Goal: Task Accomplishment & Management: Complete application form

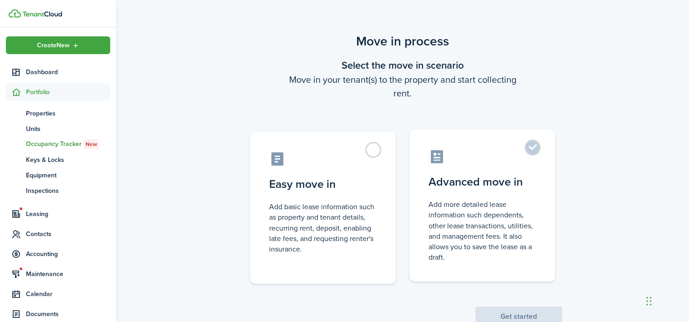
click at [533, 147] on label "Advanced move in Add more detailed lease information such dependents, other lea…" at bounding box center [482, 206] width 146 height 152
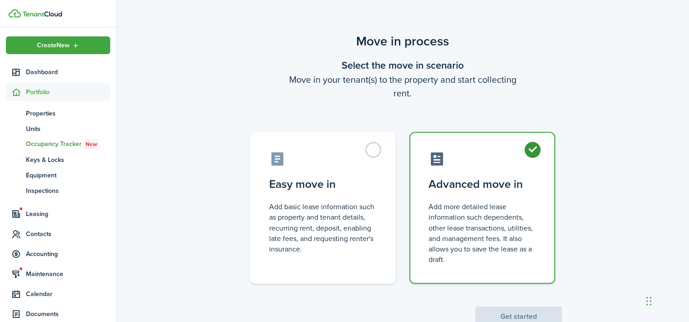
radio input "true"
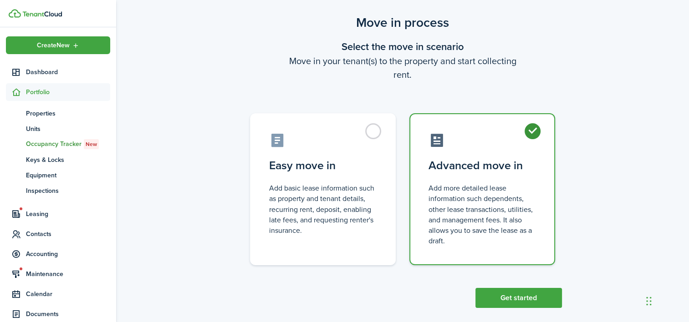
scroll to position [29, 0]
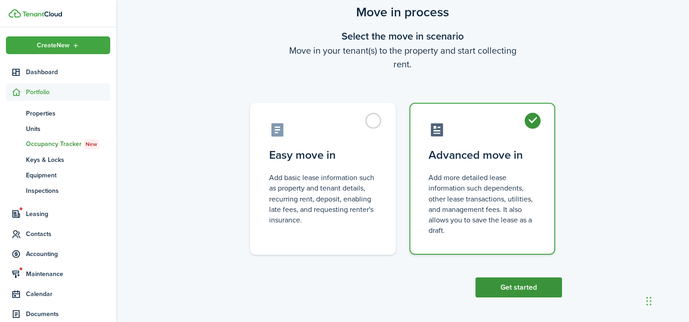
click at [537, 281] on button "Get started" at bounding box center [518, 288] width 86 height 20
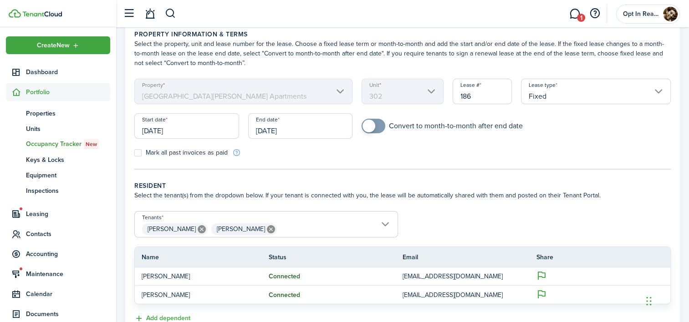
scroll to position [91, 0]
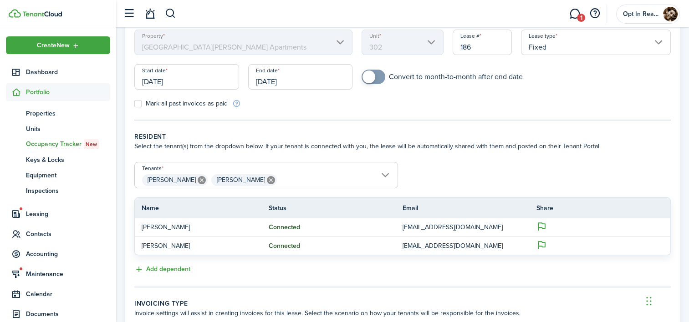
click at [211, 82] on input "[DATE]" at bounding box center [186, 76] width 105 height 25
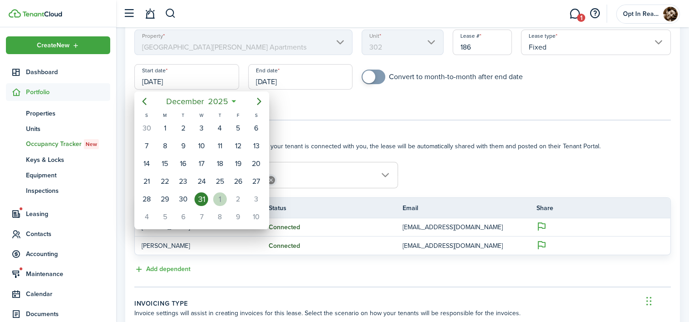
click at [218, 198] on div "1" at bounding box center [220, 200] width 14 height 14
type input "[DATE]"
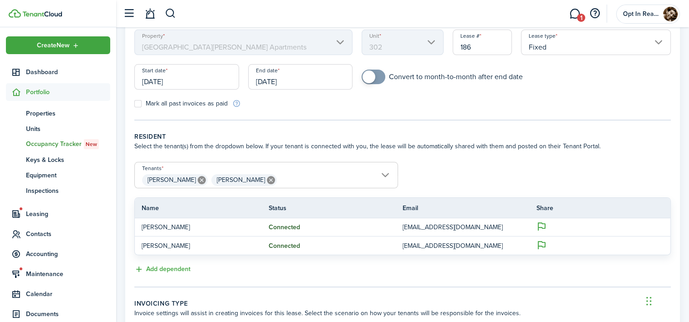
click at [301, 79] on input "[DATE]" at bounding box center [300, 76] width 105 height 25
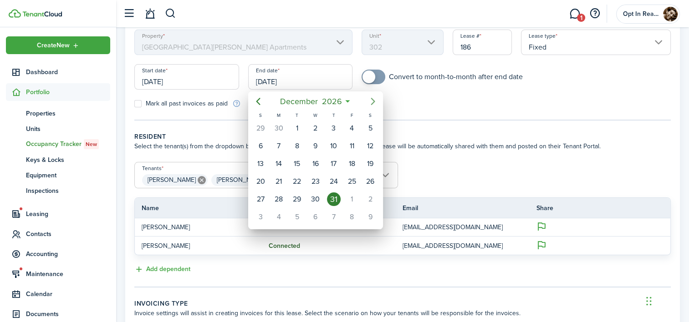
click at [374, 100] on icon "Next page" at bounding box center [372, 101] width 11 height 11
click at [256, 102] on icon "Previous page" at bounding box center [258, 101] width 4 height 7
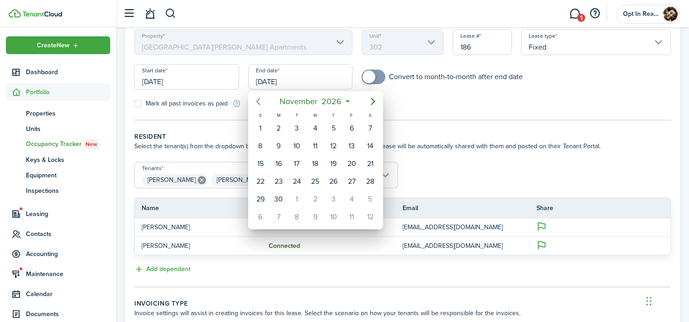
click at [256, 102] on icon "Previous page" at bounding box center [258, 101] width 4 height 7
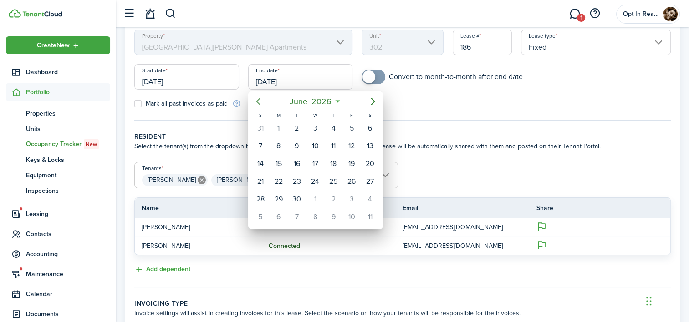
click at [256, 102] on icon "Previous page" at bounding box center [258, 101] width 4 height 7
click at [300, 196] on div "31" at bounding box center [297, 200] width 14 height 14
type input "[DATE]"
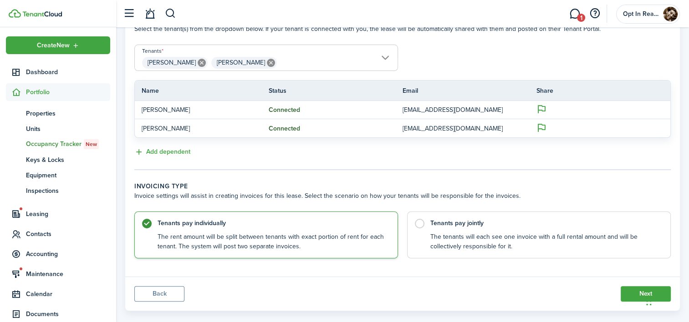
scroll to position [220, 0]
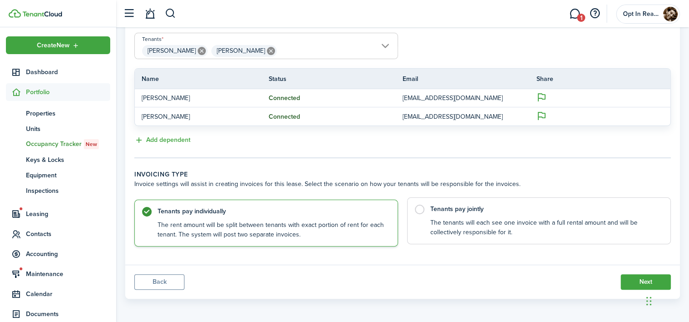
click at [417, 209] on label "Tenants pay jointly The tenants will each see one invoice with a full rental am…" at bounding box center [539, 221] width 264 height 47
radio input "false"
radio input "true"
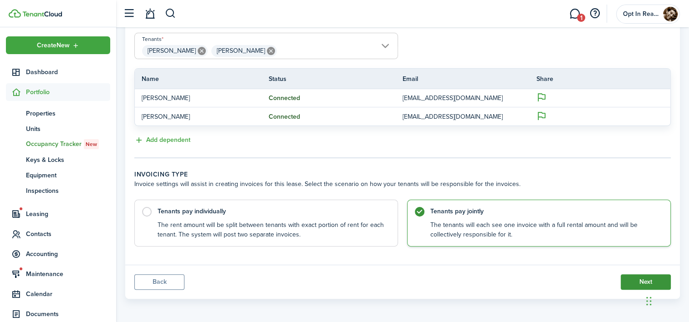
click at [630, 279] on button "Next" at bounding box center [645, 281] width 50 height 15
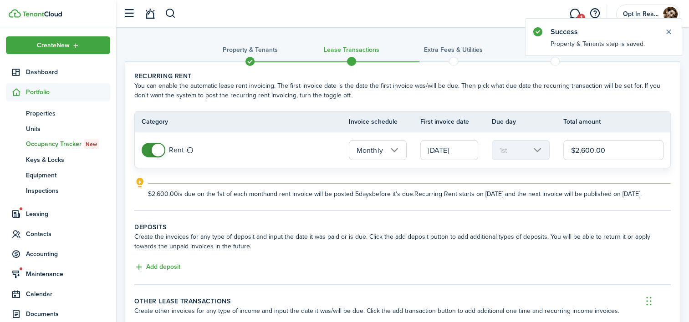
drag, startPoint x: 615, startPoint y: 148, endPoint x: 573, endPoint y: 151, distance: 41.5
click at [573, 151] on input "$2,600.00" at bounding box center [613, 150] width 100 height 20
type input "$"
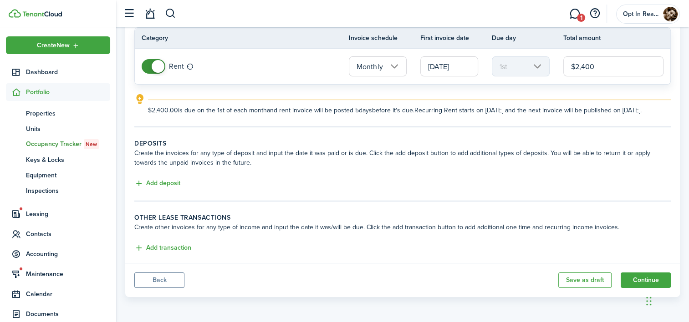
scroll to position [91, 0]
type input "$2,400.00"
click at [173, 184] on button "Add deposit" at bounding box center [157, 183] width 46 height 10
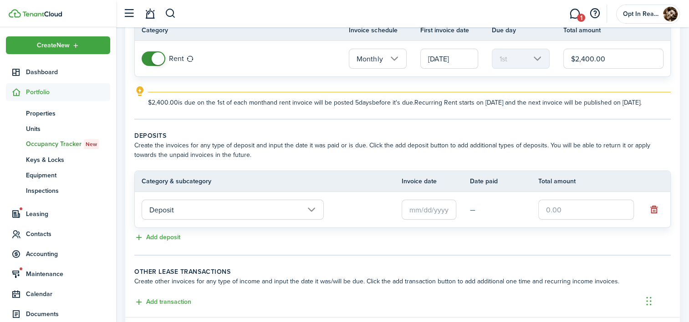
click at [246, 219] on input "Deposit" at bounding box center [233, 210] width 182 height 20
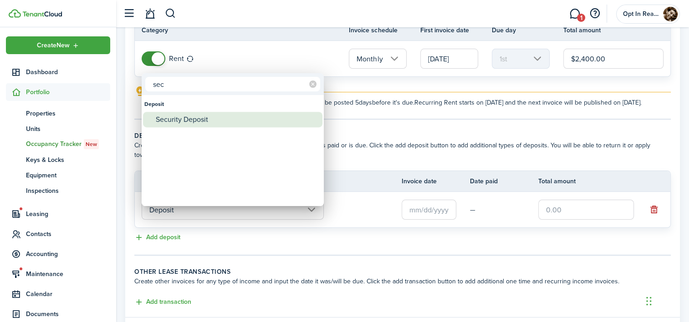
type input "sec"
click at [201, 118] on div "Security Deposit" at bounding box center [236, 119] width 161 height 15
type input "Deposit / Security Deposit"
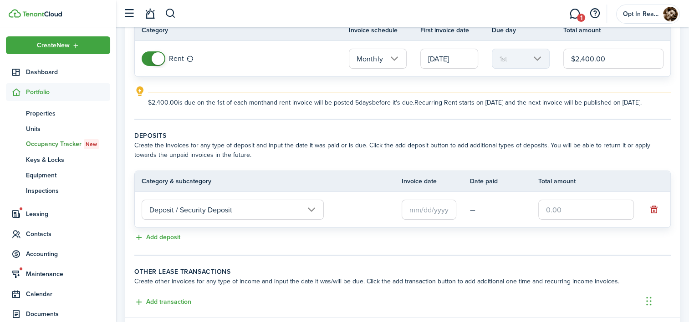
click at [428, 220] on input "text" at bounding box center [428, 210] width 55 height 20
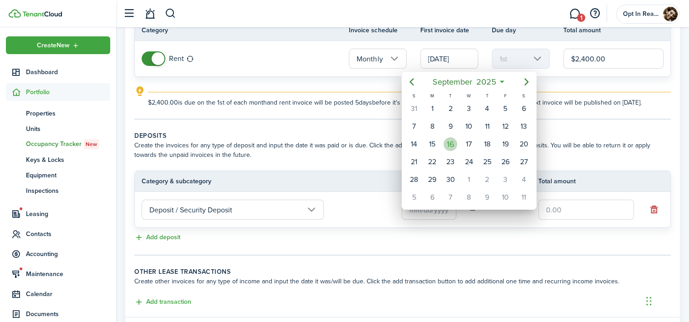
click at [453, 140] on div "16" at bounding box center [450, 144] width 14 height 14
type input "[DATE]"
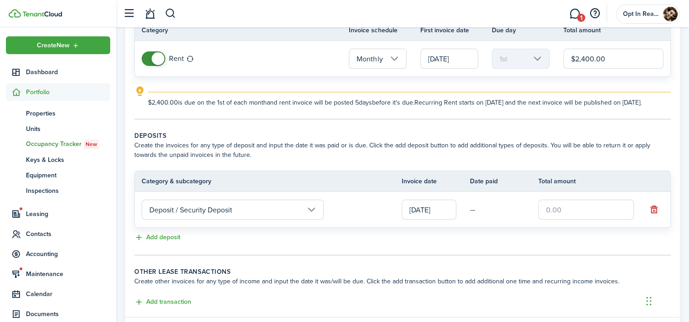
click at [572, 220] on input "text" at bounding box center [586, 210] width 96 height 20
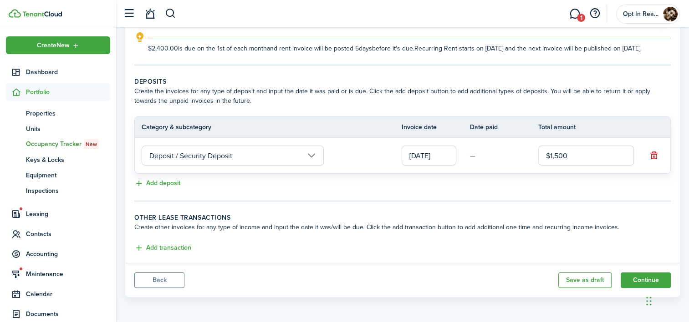
scroll to position [153, 0]
type input "$1,500.00"
click at [186, 248] on button "Add transaction" at bounding box center [162, 248] width 57 height 10
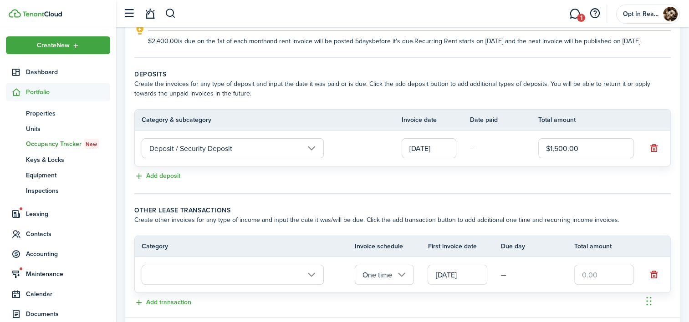
click at [203, 279] on input "text" at bounding box center [233, 275] width 182 height 20
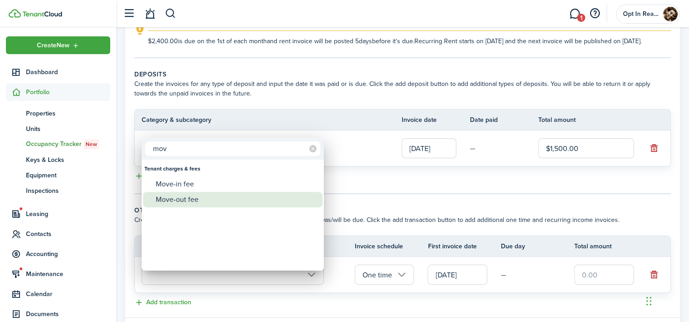
type input "mov"
click at [194, 201] on div "Move-out fee" at bounding box center [236, 199] width 161 height 15
type input "Tenant charges & fees / Move-out fee"
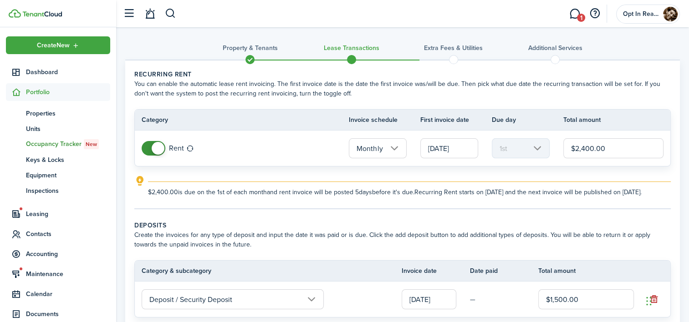
scroll to position [0, 0]
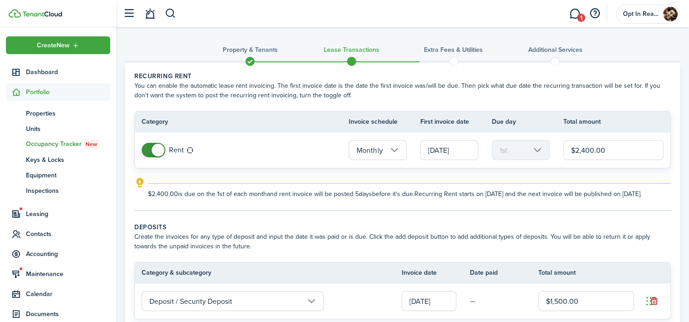
type input "$200.00"
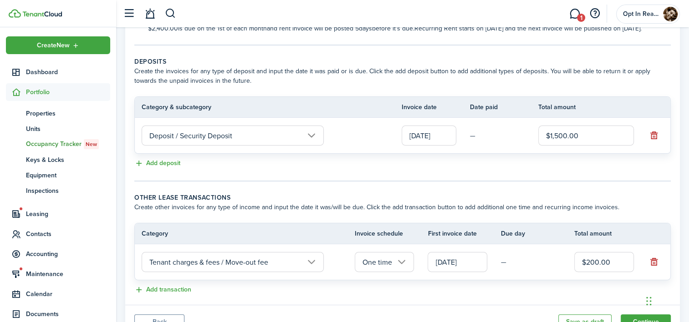
scroll to position [215, 0]
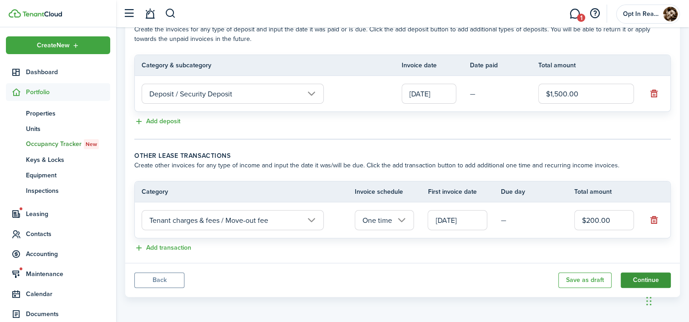
click at [629, 280] on button "Continue" at bounding box center [645, 280] width 50 height 15
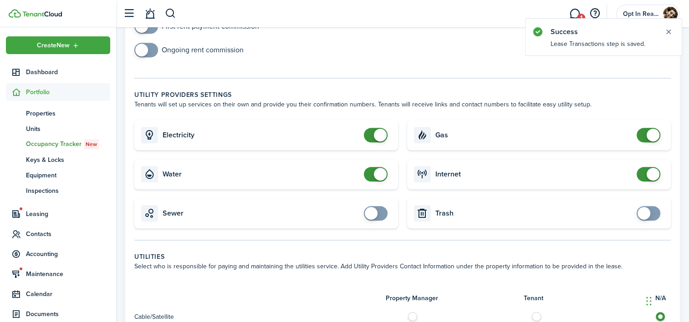
scroll to position [455, 0]
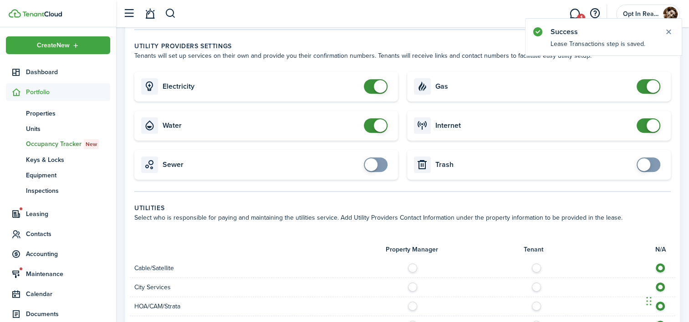
checkbox input "false"
click at [646, 84] on span at bounding box center [652, 86] width 13 height 13
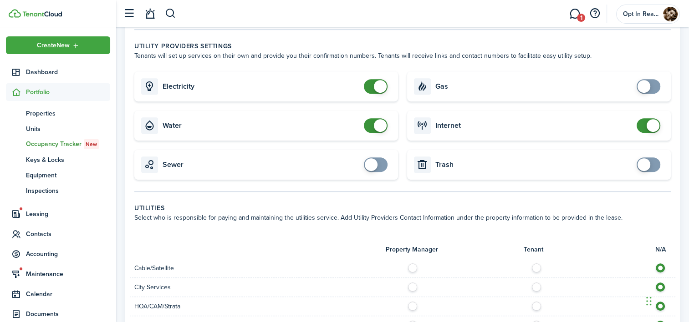
checkbox input "false"
click at [379, 85] on span at bounding box center [380, 86] width 13 height 13
checkbox input "false"
click at [650, 124] on span at bounding box center [652, 125] width 13 height 13
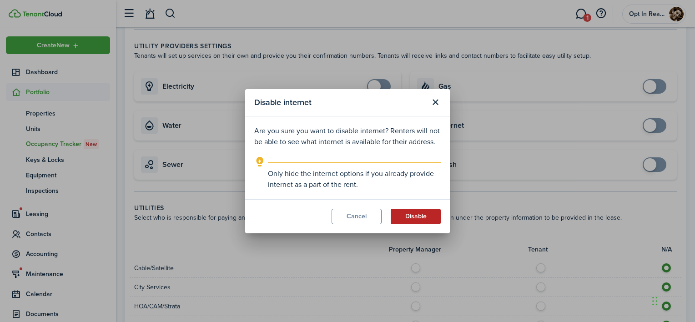
click at [419, 212] on button "Disable" at bounding box center [416, 216] width 50 height 15
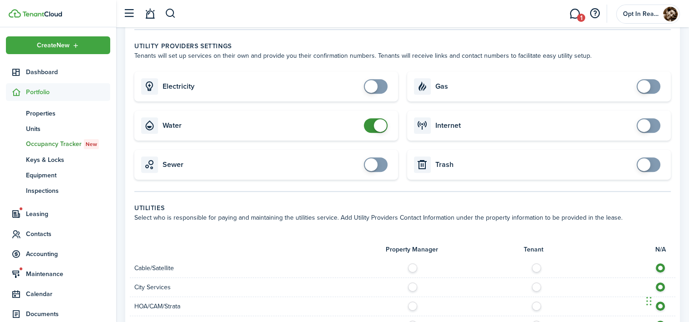
checkbox input "false"
click at [380, 123] on span at bounding box center [380, 125] width 13 height 13
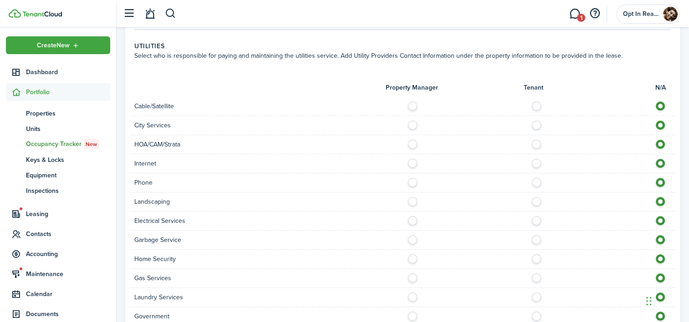
scroll to position [637, 0]
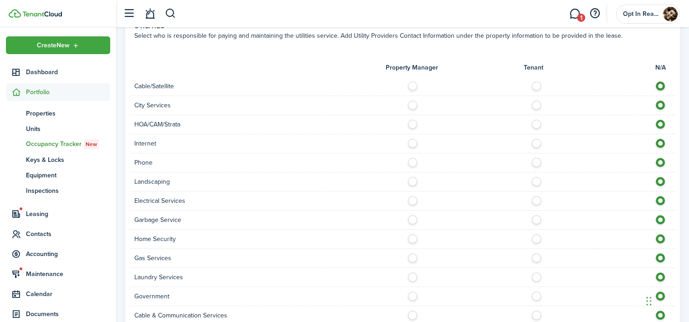
click at [412, 180] on label at bounding box center [415, 179] width 16 height 5
click at [664, 179] on label at bounding box center [662, 179] width 16 height 5
radio input "false"
radio input "true"
click at [411, 198] on label at bounding box center [415, 198] width 16 height 5
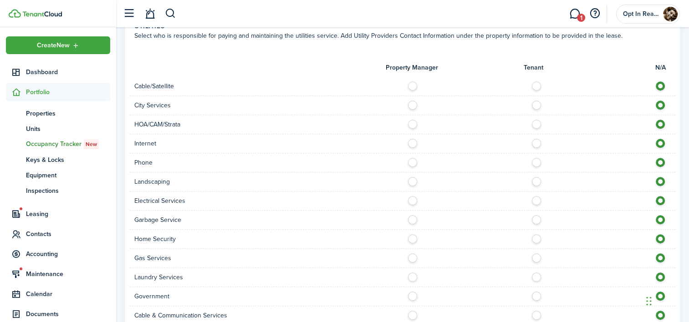
radio input "true"
click at [414, 219] on label at bounding box center [415, 217] width 16 height 5
radio input "true"
click at [411, 257] on label at bounding box center [415, 255] width 16 height 5
radio input "true"
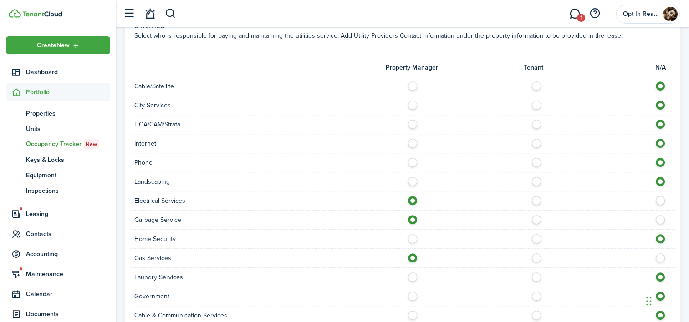
click at [535, 275] on label at bounding box center [539, 275] width 16 height 5
radio input "true"
click at [412, 142] on label at bounding box center [415, 141] width 16 height 5
radio input "true"
click at [413, 103] on label at bounding box center [415, 103] width 16 height 5
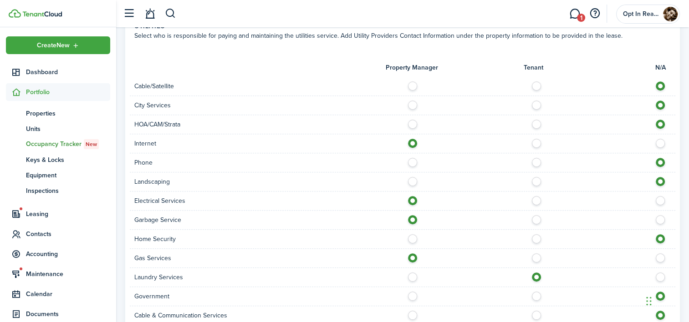
radio input "true"
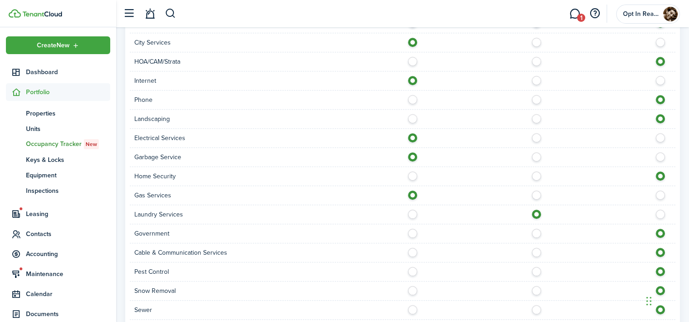
scroll to position [782, 0]
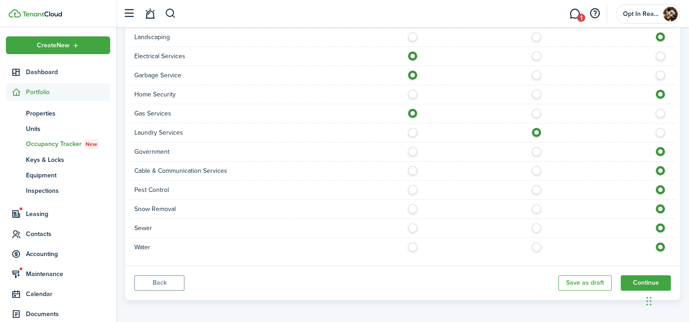
click at [411, 188] on label at bounding box center [415, 187] width 16 height 5
radio input "true"
click at [413, 228] on label at bounding box center [415, 225] width 16 height 5
radio input "true"
click at [415, 246] on label at bounding box center [415, 245] width 16 height 5
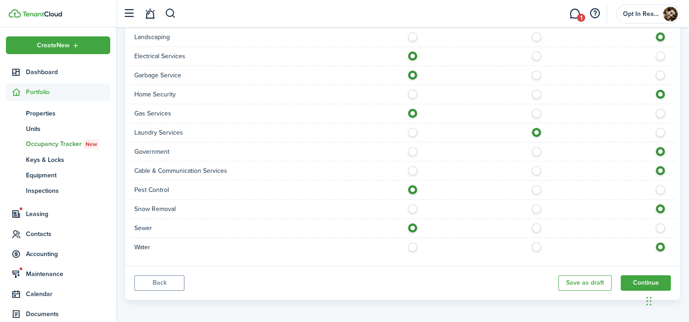
radio input "true"
click at [641, 284] on button "Continue" at bounding box center [645, 282] width 50 height 15
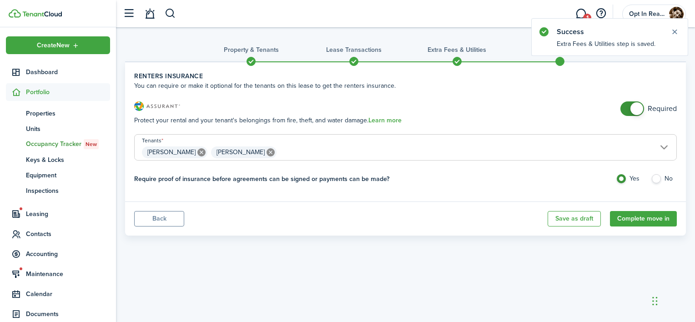
checkbox input "false"
click at [635, 111] on span at bounding box center [637, 108] width 13 height 13
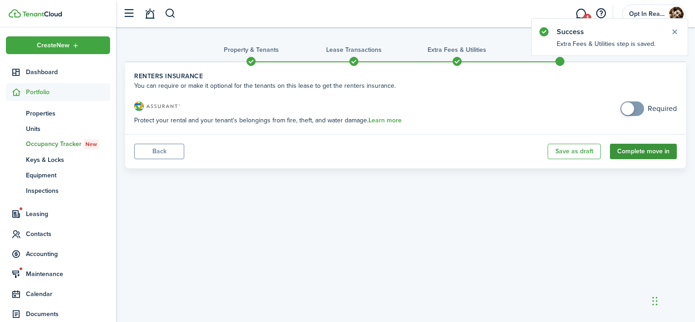
click at [632, 154] on button "Complete move in" at bounding box center [643, 151] width 67 height 15
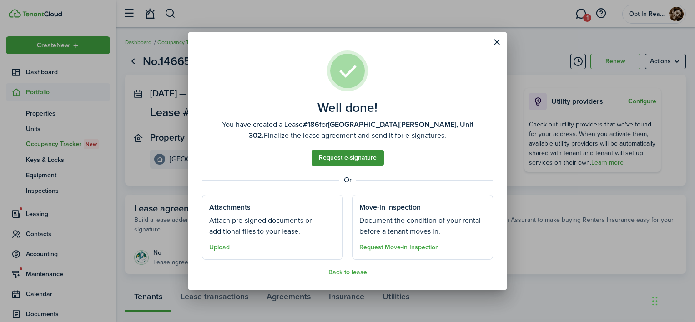
click at [359, 160] on link "Request e-signature" at bounding box center [348, 157] width 72 height 15
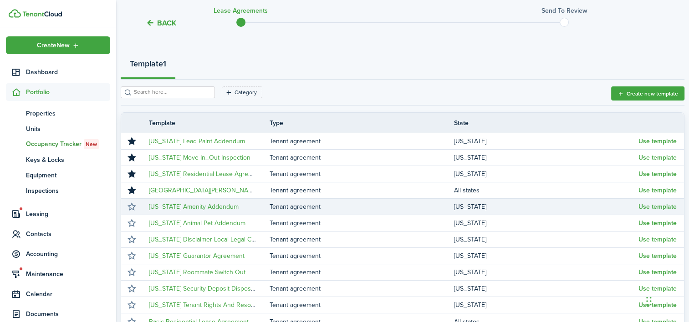
scroll to position [91, 0]
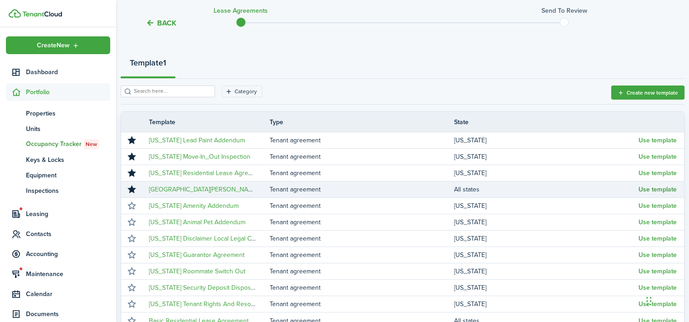
click at [657, 189] on button "Use template" at bounding box center [657, 189] width 38 height 7
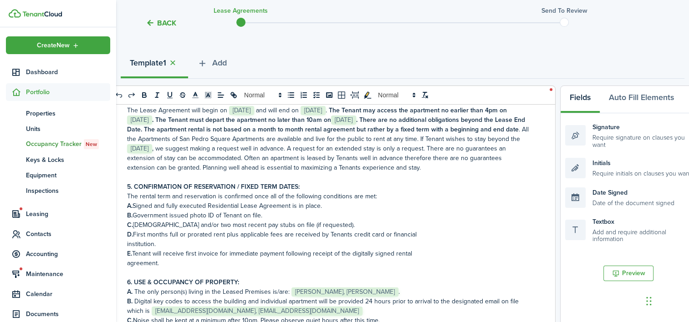
scroll to position [319, 0]
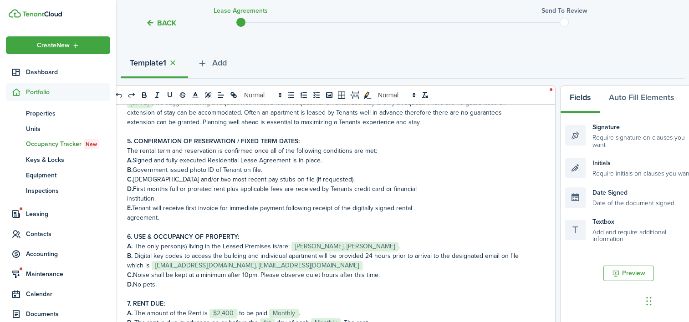
click at [177, 200] on p "institution." at bounding box center [328, 199] width 403 height 10
click at [172, 199] on p "institution." at bounding box center [328, 199] width 403 height 10
click at [184, 220] on p "agreement." at bounding box center [328, 218] width 403 height 10
click at [219, 208] on p "E. Tenant will receive first invoice for immediate payment following receipt of…" at bounding box center [328, 208] width 403 height 10
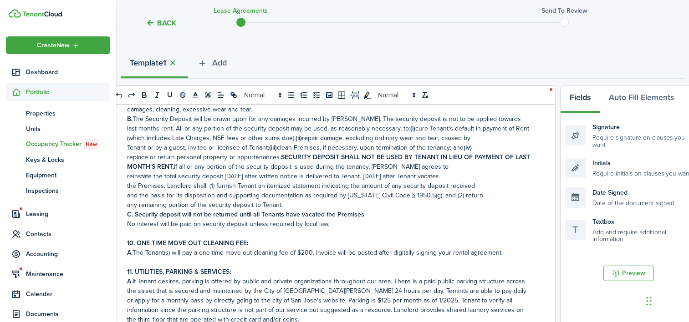
scroll to position [683, 0]
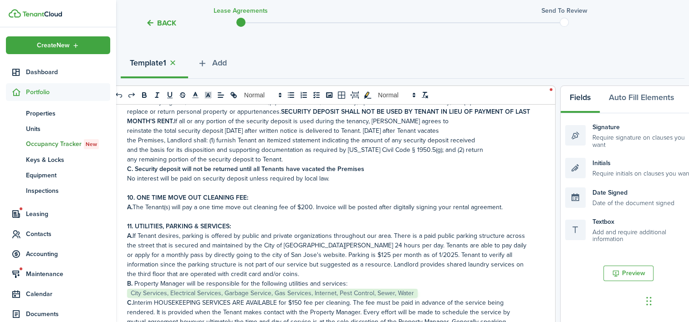
click at [317, 209] on p "A. The Tenant(s) will pay a one time move out cleaning fee of $200. Invoice wil…" at bounding box center [328, 208] width 403 height 10
click at [312, 205] on p "A. The Tenant(s) will pay a one time move out cleaning fee of $200. Invoice wil…" at bounding box center [328, 208] width 403 height 10
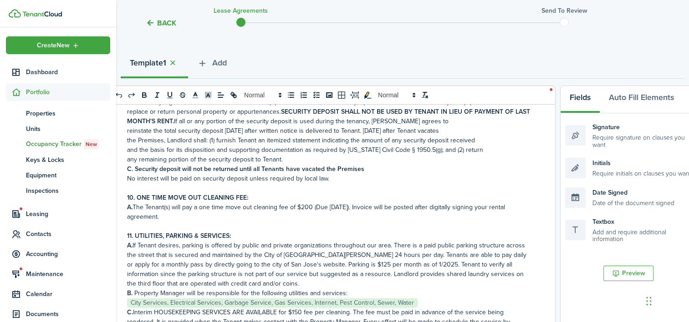
drag, startPoint x: 184, startPoint y: 218, endPoint x: 421, endPoint y: 209, distance: 236.3
click at [421, 209] on p "A. The Tenant(s) will pay a one time move out cleaning fee of $200 (Due [DATE])…" at bounding box center [328, 212] width 403 height 19
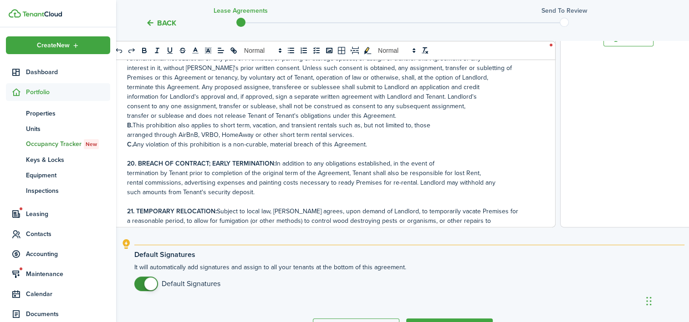
scroll to position [364, 0]
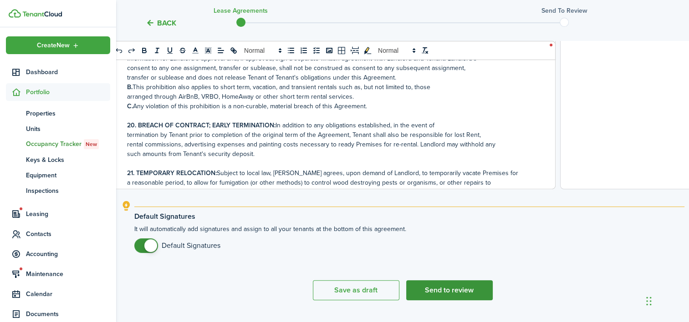
click at [452, 289] on button "Send to review" at bounding box center [449, 290] width 86 height 20
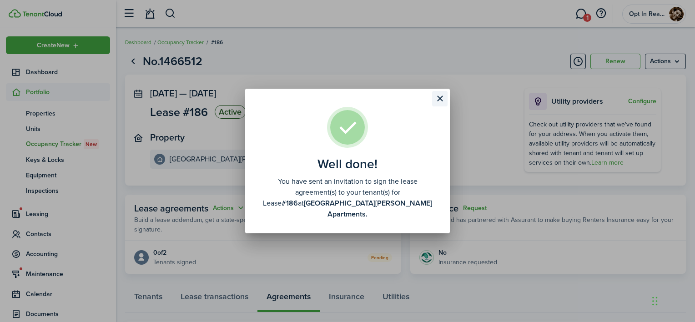
click at [439, 104] on button "Close modal" at bounding box center [439, 98] width 15 height 15
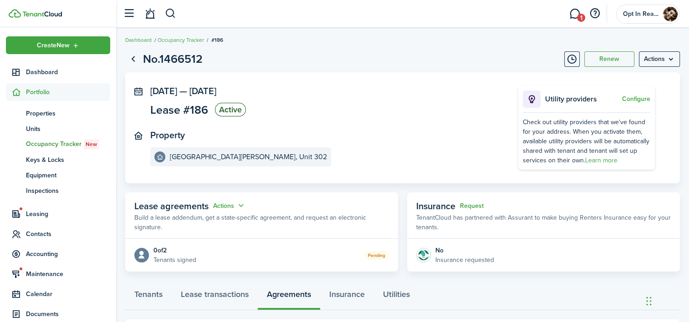
scroll to position [51, 0]
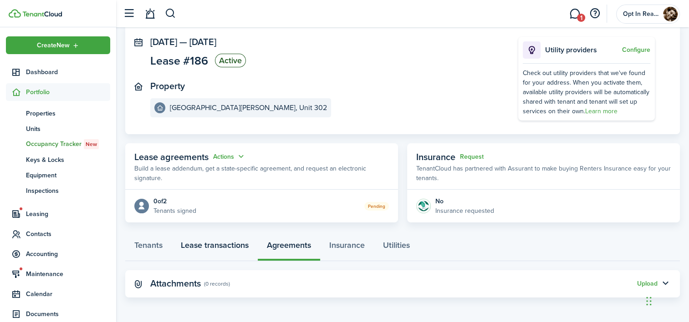
click at [221, 246] on link "Lease transactions" at bounding box center [215, 247] width 86 height 27
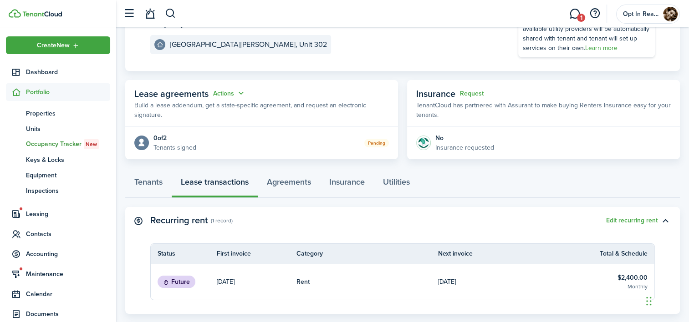
scroll to position [137, 0]
